Goal: Task Accomplishment & Management: Manage account settings

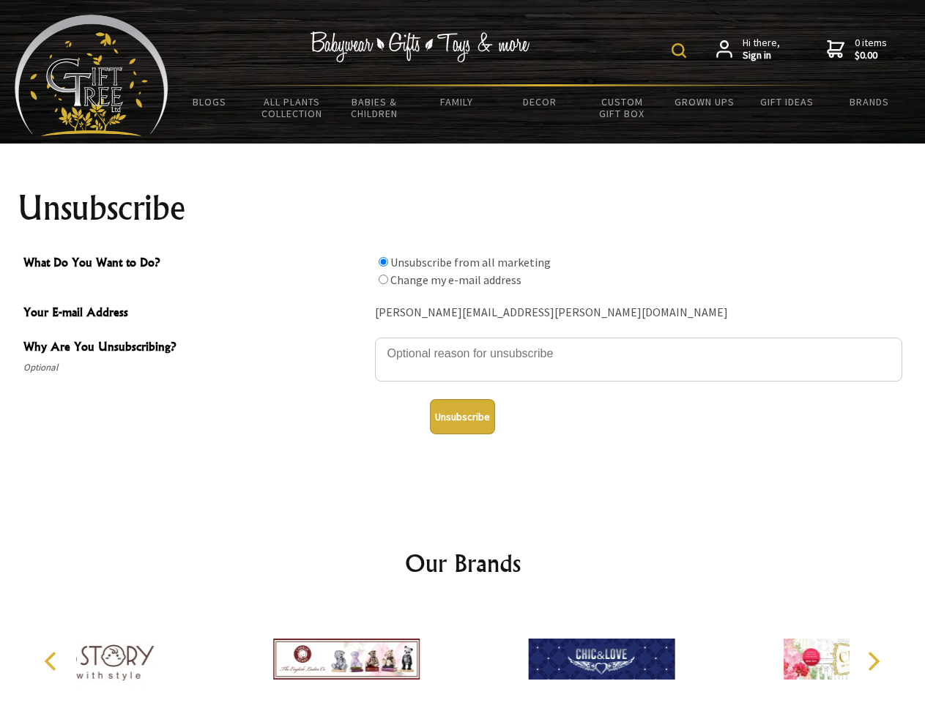
click at [681, 51] on img at bounding box center [679, 50] width 15 height 15
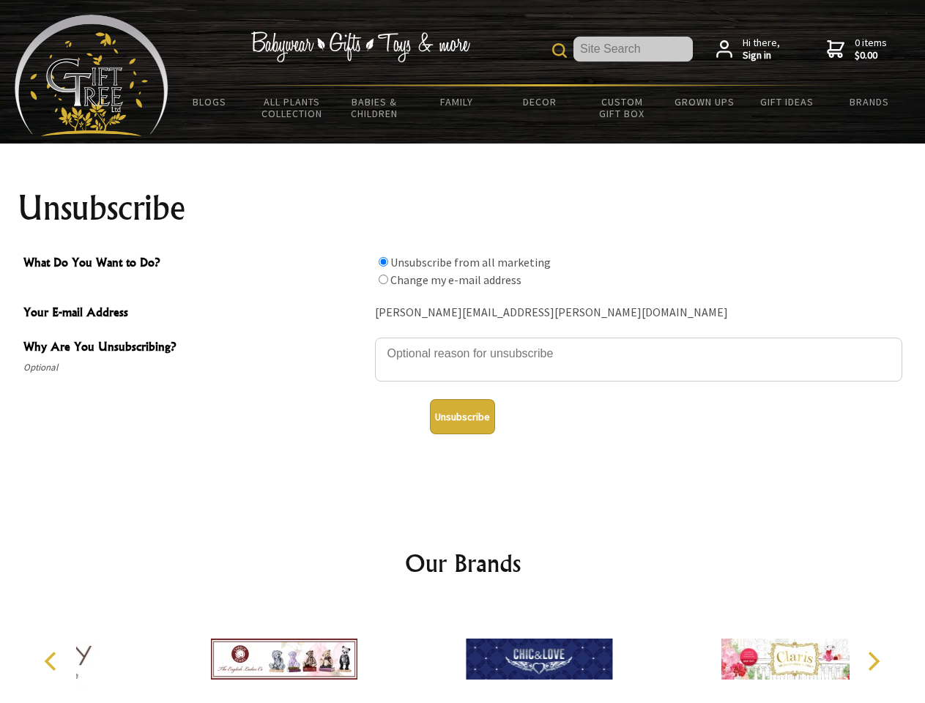
click at [463, 343] on textarea "Why Are You Unsubscribing?" at bounding box center [638, 360] width 527 height 44
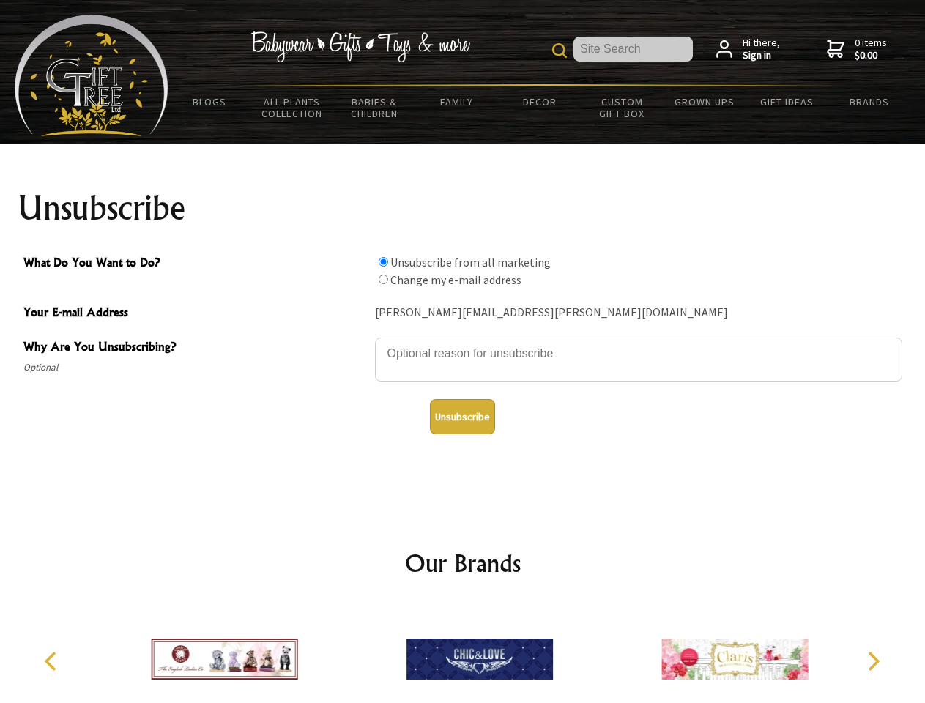
click at [383, 262] on input "What Do You Want to Do?" at bounding box center [384, 262] width 10 height 10
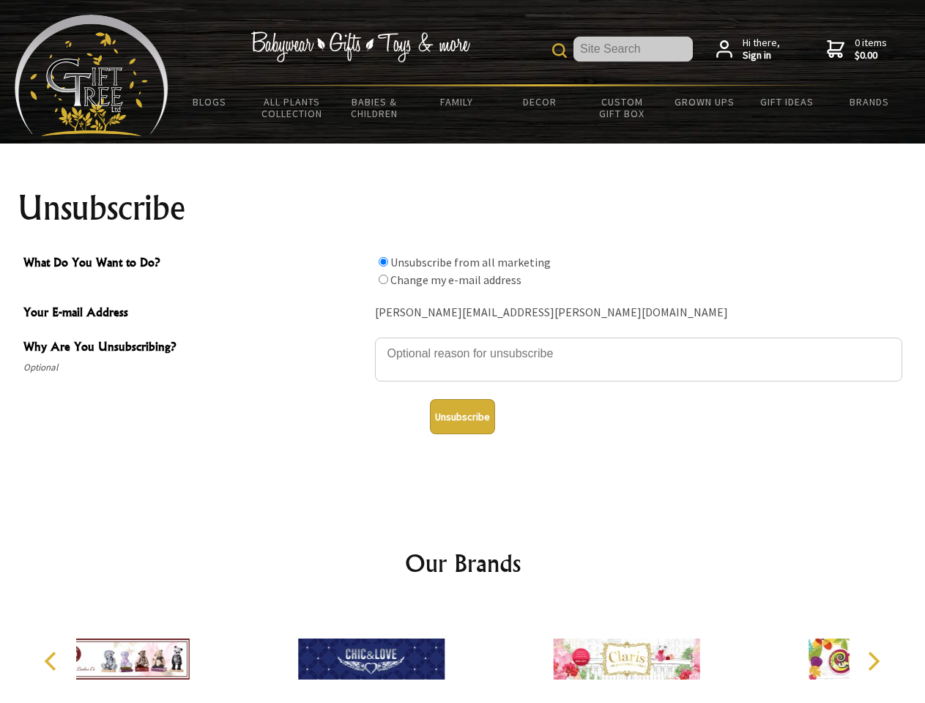
click at [383, 279] on input "What Do You Want to Do?" at bounding box center [384, 280] width 10 height 10
radio input "true"
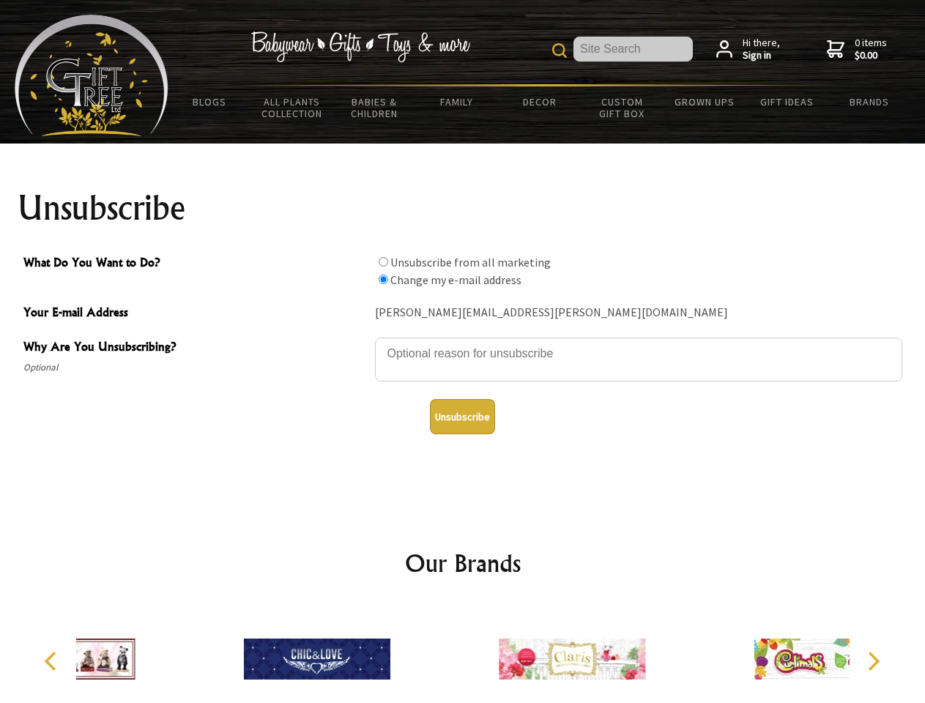
click at [462, 417] on button "Unsubscribe" at bounding box center [462, 416] width 65 height 35
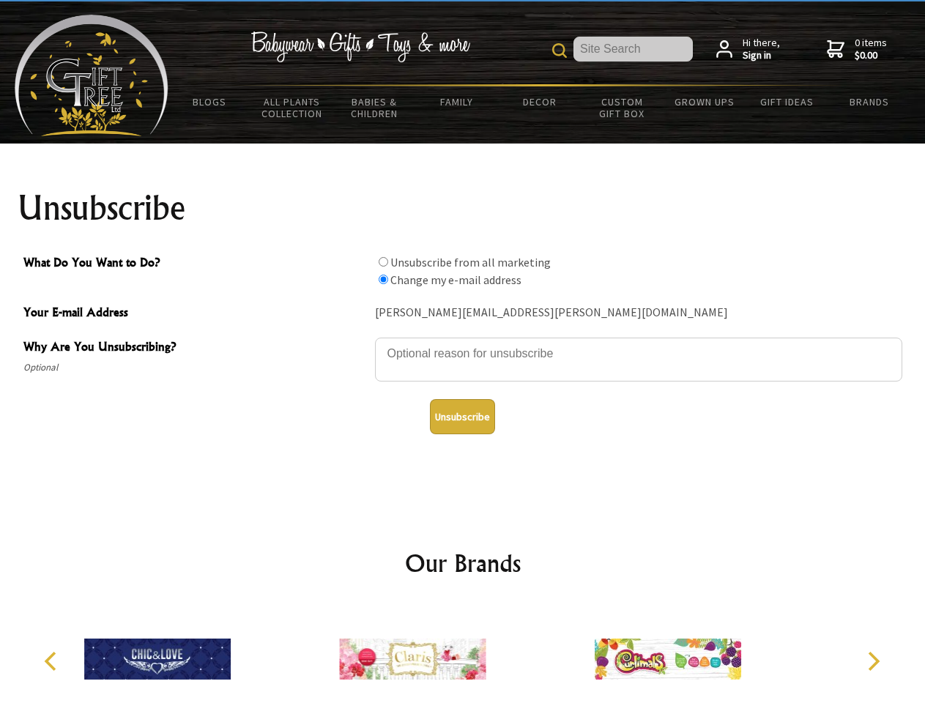
click at [463, 653] on img at bounding box center [412, 659] width 147 height 110
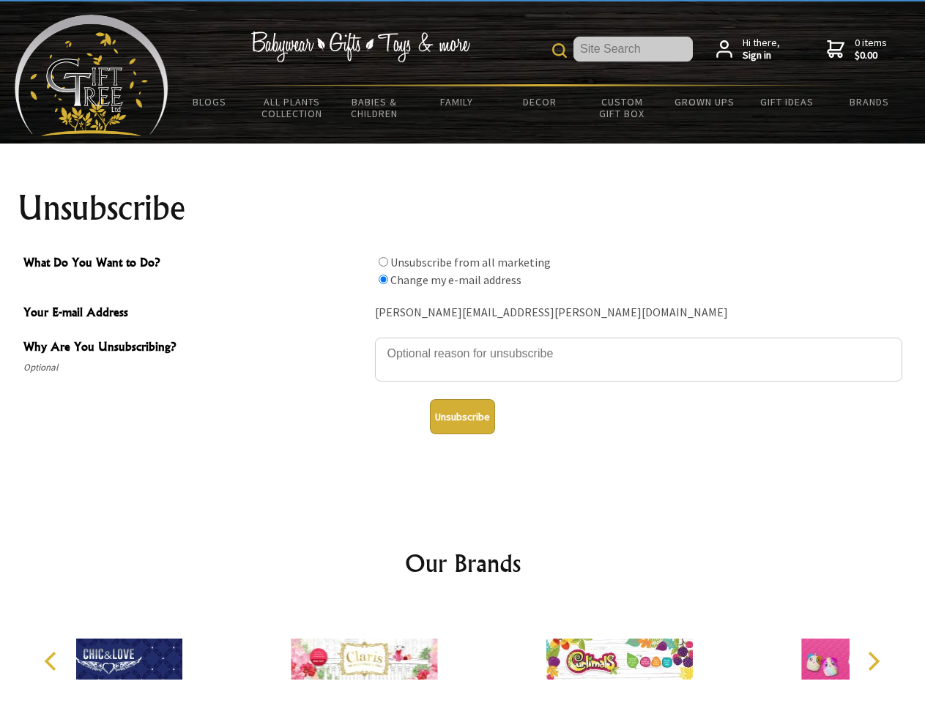
click at [53, 662] on icon "Previous" at bounding box center [51, 661] width 19 height 19
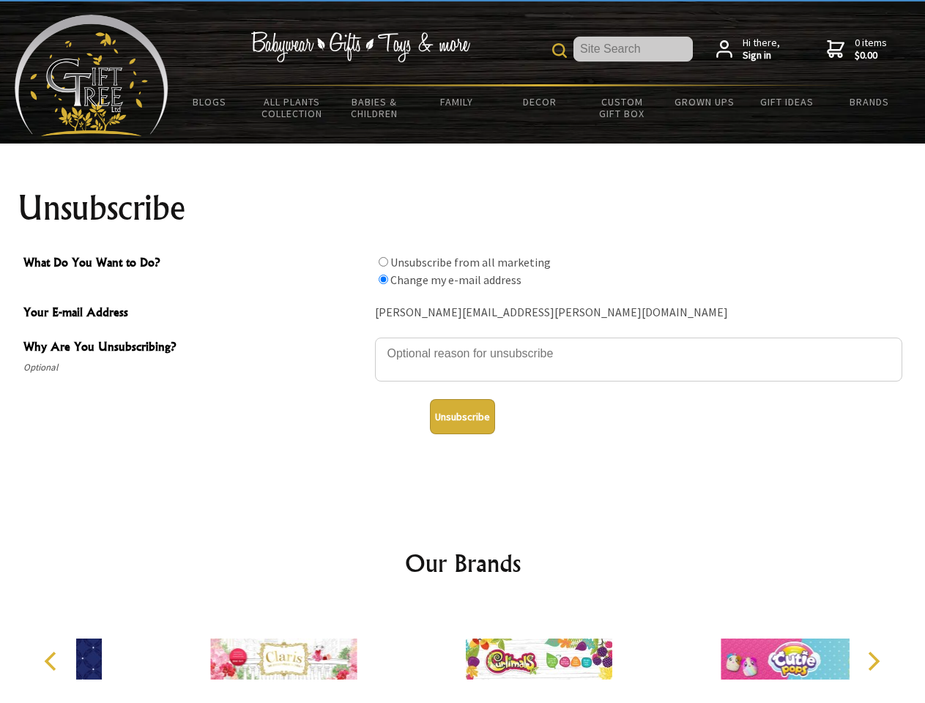
click at [873, 662] on icon "Next" at bounding box center [872, 661] width 19 height 19
